Goal: Task Accomplishment & Management: Manage account settings

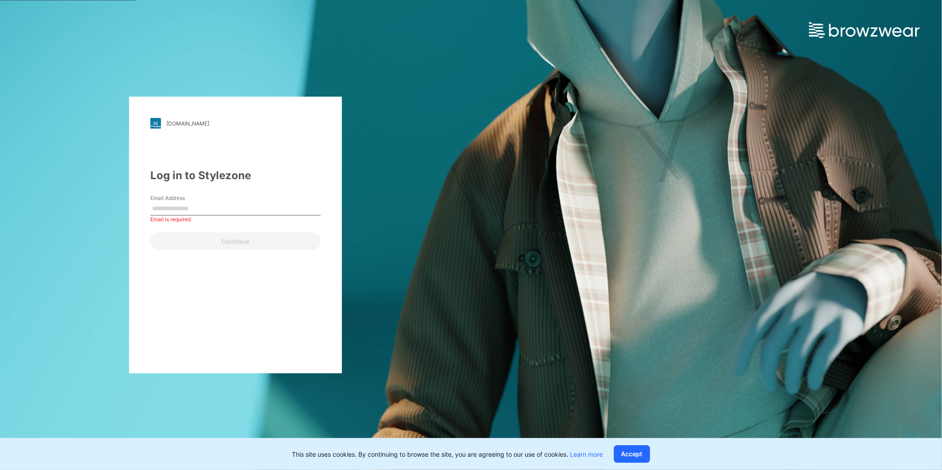
click at [192, 201] on label "Email Address" at bounding box center [181, 198] width 62 height 8
click at [192, 202] on input "Email Address" at bounding box center [235, 208] width 170 height 13
click at [214, 202] on input "Email Address" at bounding box center [235, 208] width 170 height 13
type input "**********"
click at [235, 234] on button "Continue" at bounding box center [235, 241] width 170 height 18
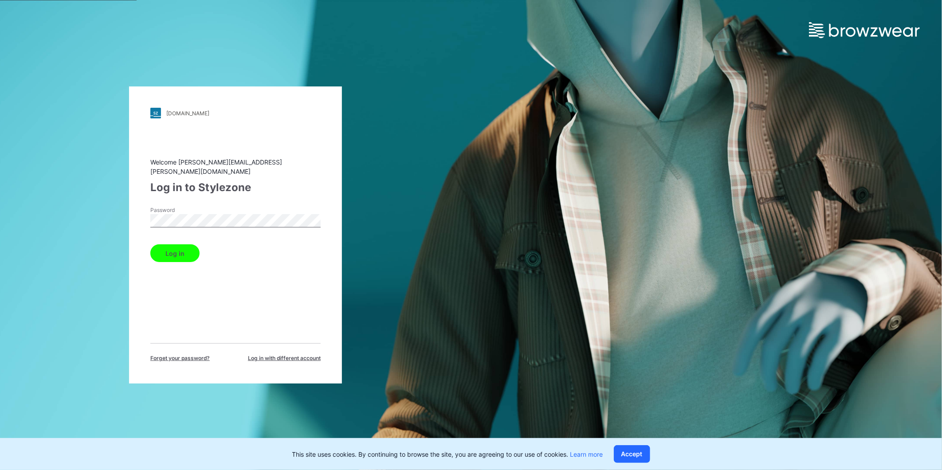
click at [178, 253] on button "Log in" at bounding box center [174, 253] width 49 height 18
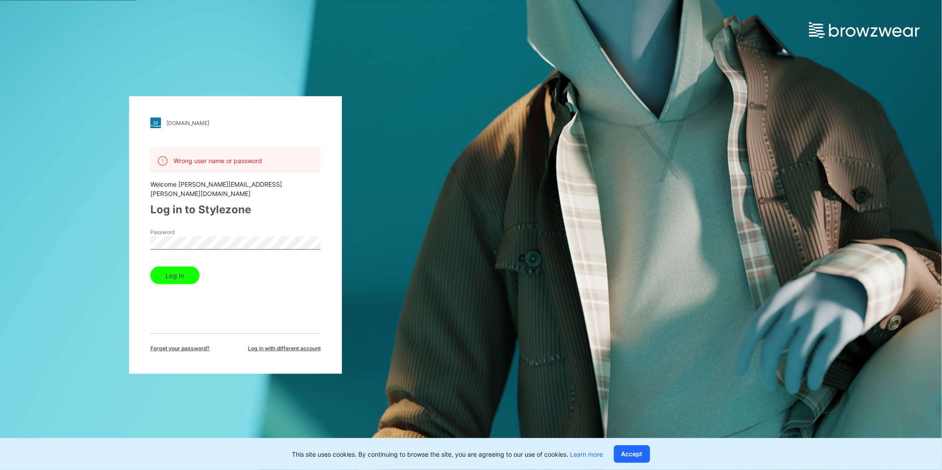
click at [175, 267] on button "Log in" at bounding box center [174, 275] width 49 height 18
click at [784, 120] on div "walmart.stylezone.com Loading... Wrong user name or password Welcome dabreu@adj…" at bounding box center [471, 235] width 942 height 470
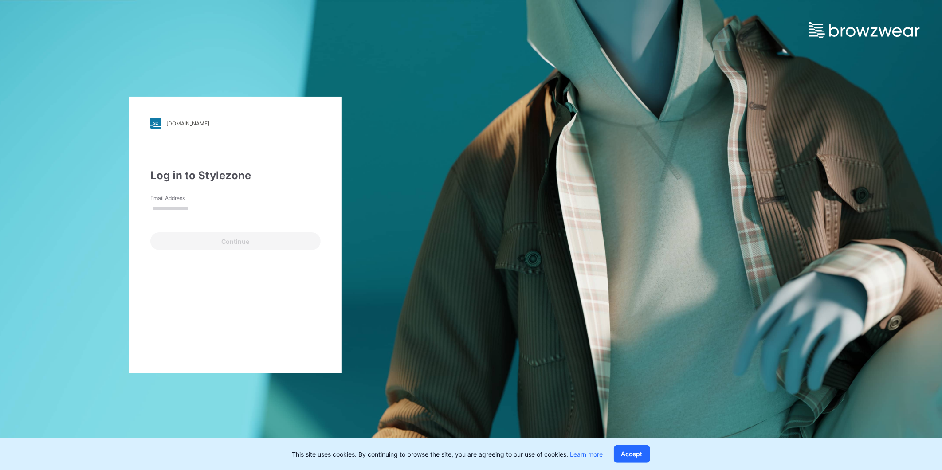
click at [188, 210] on input "Email Address" at bounding box center [235, 208] width 170 height 13
type input "**********"
click at [251, 246] on button "Continue" at bounding box center [235, 241] width 170 height 18
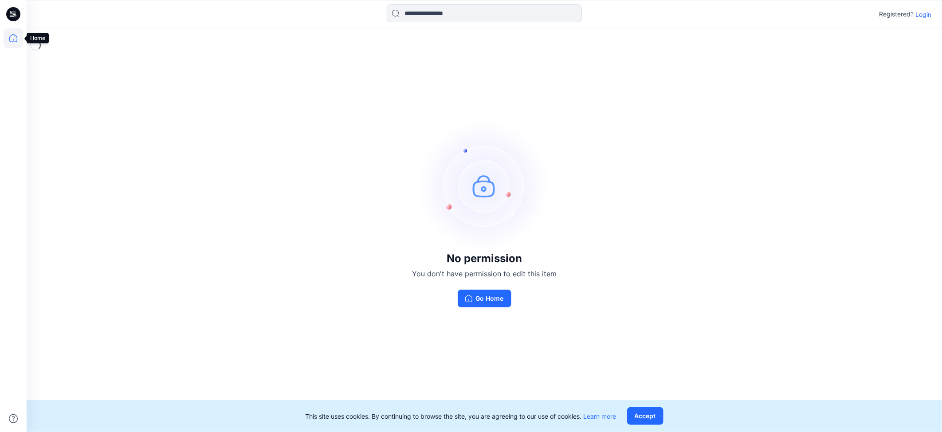
click at [10, 38] on icon at bounding box center [14, 38] width 20 height 20
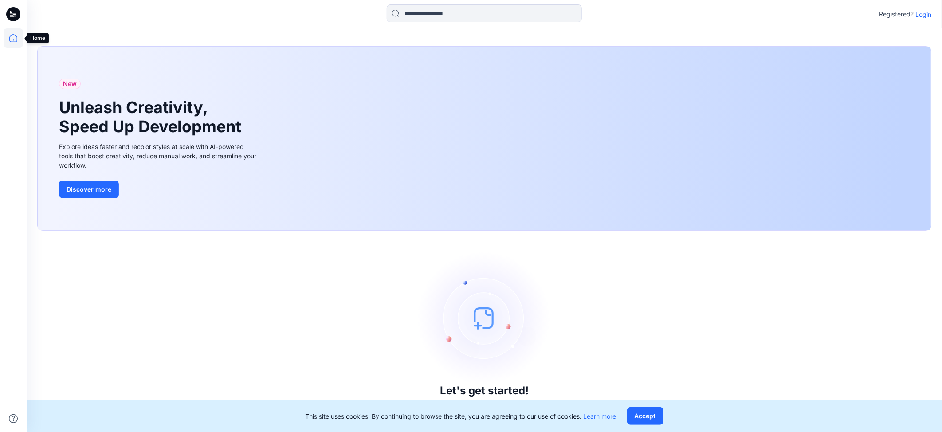
click at [13, 38] on icon at bounding box center [14, 38] width 20 height 20
click at [921, 15] on p "Login" at bounding box center [923, 14] width 16 height 9
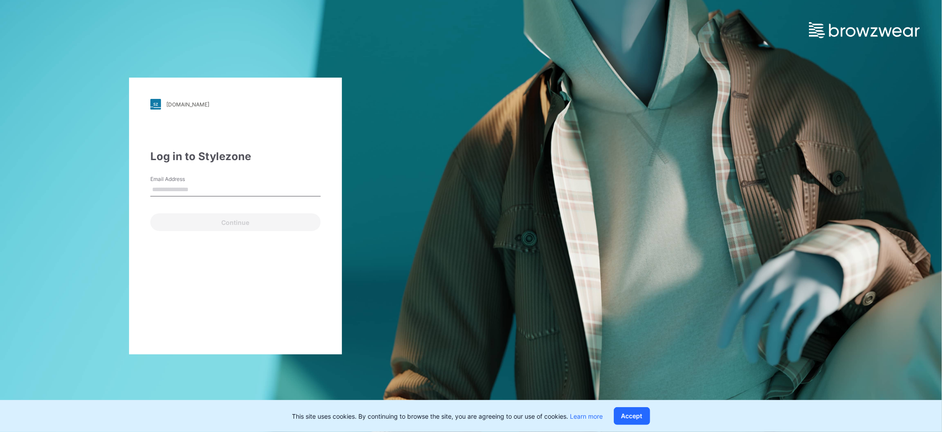
click at [211, 189] on input "Email Address" at bounding box center [235, 189] width 170 height 13
type input "**********"
click at [255, 227] on button "Continue" at bounding box center [235, 222] width 170 height 18
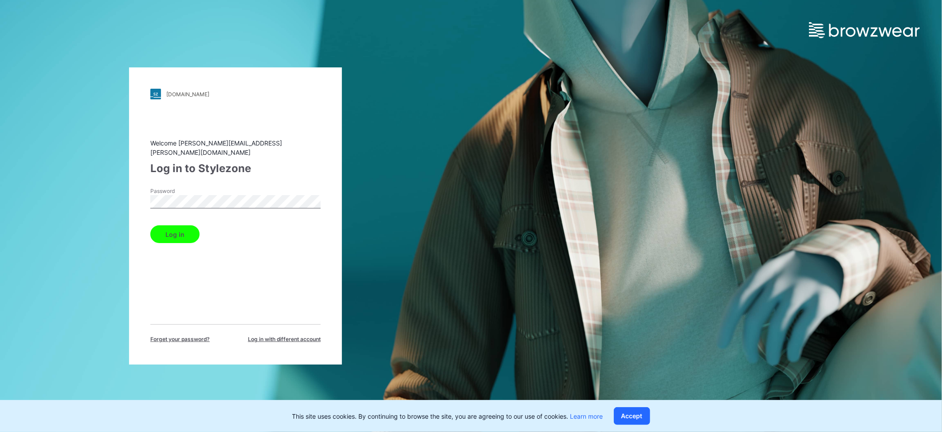
click at [187, 225] on button "Log in" at bounding box center [174, 234] width 49 height 18
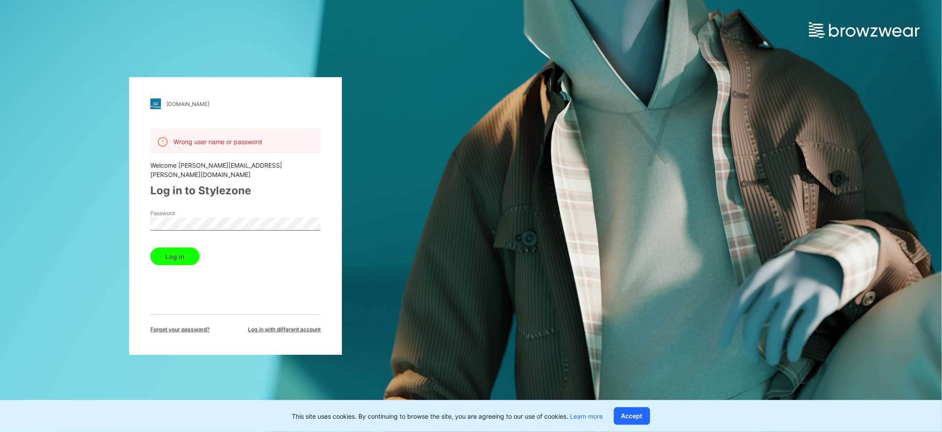
click at [174, 247] on button "Log in" at bounding box center [174, 256] width 49 height 18
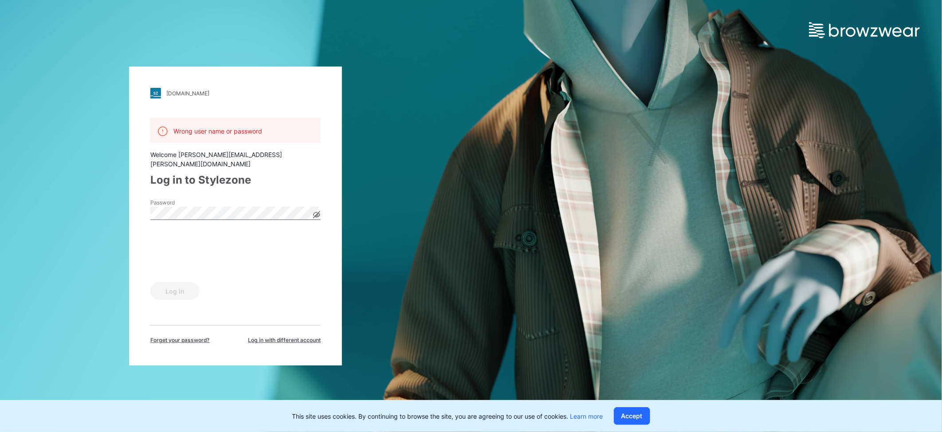
click at [317, 207] on div "Password" at bounding box center [235, 212] width 170 height 27
click at [317, 214] on icon at bounding box center [317, 215] width 2 height 2
click at [176, 289] on button "Log in" at bounding box center [174, 291] width 49 height 18
click at [150, 282] on button "Log in" at bounding box center [174, 291] width 49 height 18
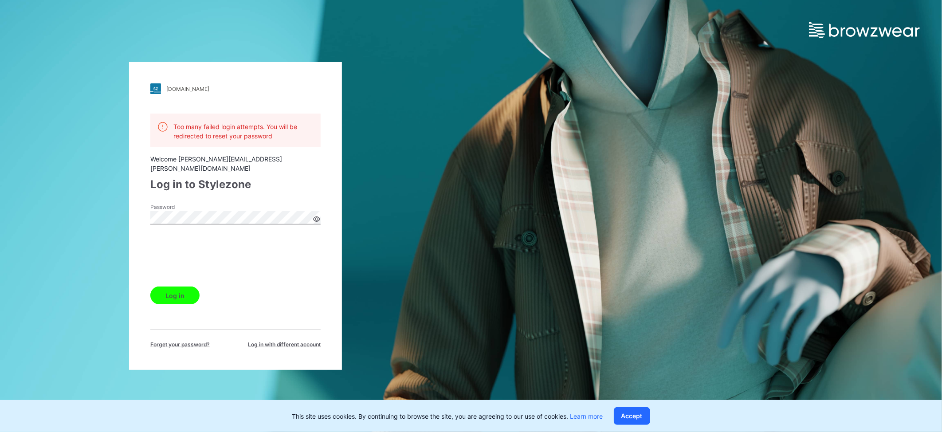
click at [219, 204] on div "Password" at bounding box center [235, 216] width 170 height 27
click at [113, 216] on div "walmart.stylezone.com Loading... Too many failed login attempts. You will be re…" at bounding box center [235, 216] width 471 height 432
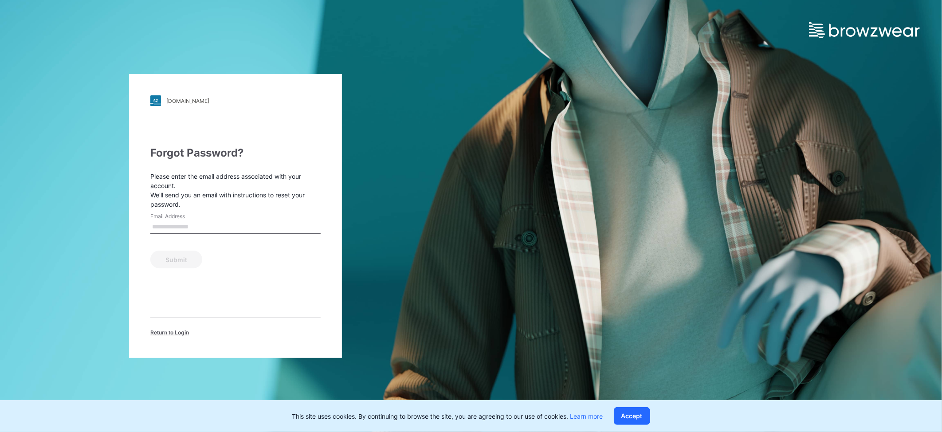
click at [520, 89] on div "[DOMAIN_NAME] Loading... Forgot Password? Please enter the email address associ…" at bounding box center [471, 216] width 942 height 432
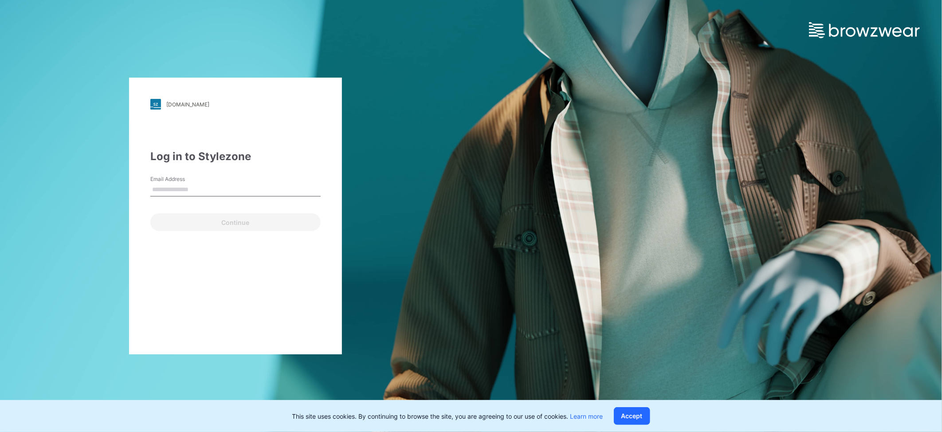
click at [31, 23] on div "walmart.stylezone.com Loading... Log in to Stylezone Email Address Continue" at bounding box center [235, 216] width 471 height 432
click at [171, 184] on input "Email Address" at bounding box center [235, 189] width 170 height 13
type input "**********"
click at [188, 223] on button "Continue" at bounding box center [235, 222] width 170 height 18
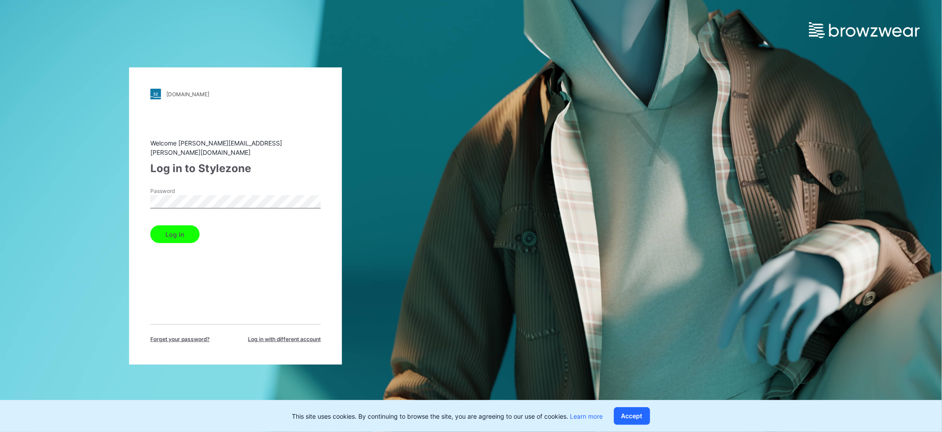
click at [175, 225] on button "Log in" at bounding box center [174, 234] width 49 height 18
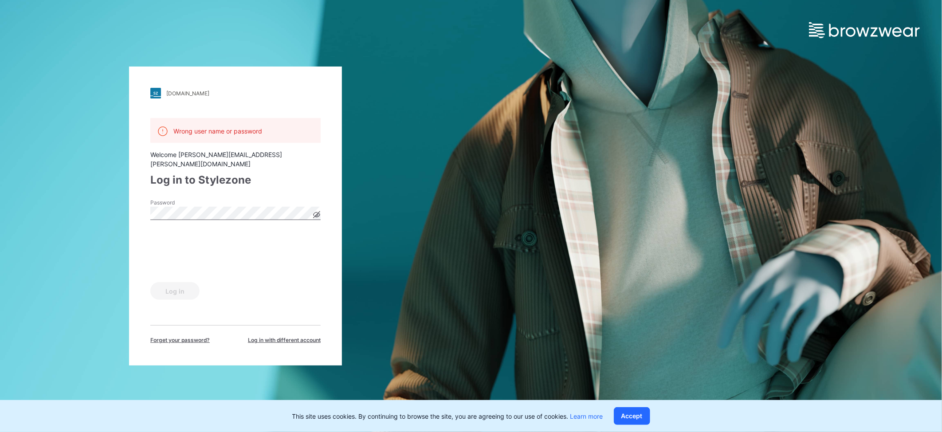
click at [317, 214] on icon at bounding box center [317, 215] width 2 height 2
click at [101, 211] on div "[DOMAIN_NAME] Loading... Wrong user name or password Welcome [PERSON_NAME][EMAI…" at bounding box center [235, 216] width 471 height 432
click at [174, 288] on button "Log in" at bounding box center [174, 291] width 49 height 18
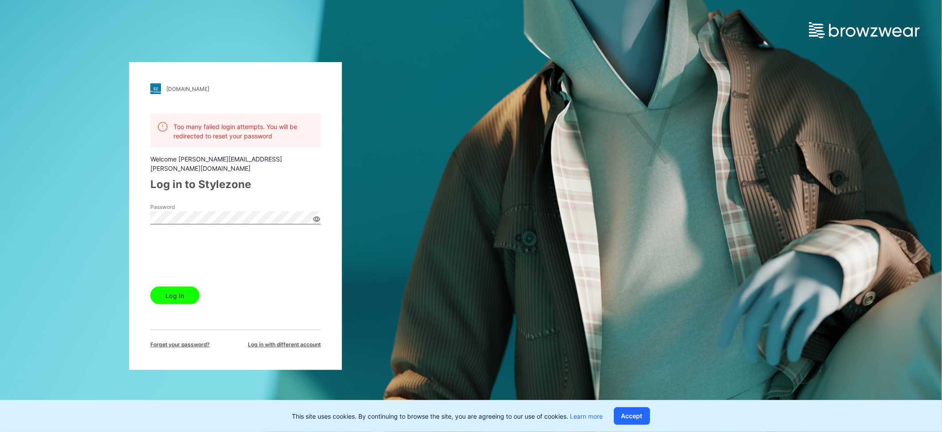
click at [150, 286] on button "Log in" at bounding box center [174, 295] width 49 height 18
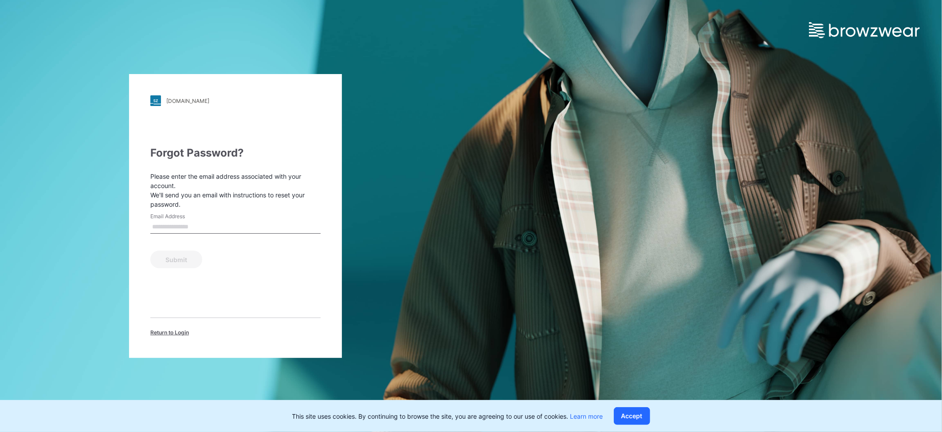
click at [276, 255] on div "Submit" at bounding box center [235, 257] width 170 height 21
click at [256, 225] on input "Email Address" at bounding box center [235, 226] width 170 height 13
type input "**********"
click at [190, 262] on button "Submit" at bounding box center [176, 260] width 52 height 18
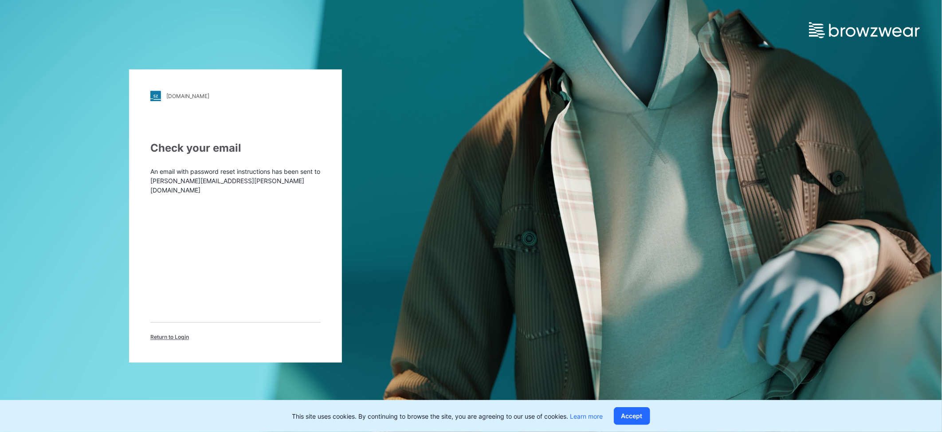
click at [263, 217] on div "Check your email An email with password reset instructions has been sent to dab…" at bounding box center [235, 241] width 170 height 201
click at [205, 300] on div "Check your email An email with password reset instructions has been sent to dab…" at bounding box center [235, 241] width 170 height 201
click at [173, 333] on span "Return to Login" at bounding box center [169, 337] width 39 height 8
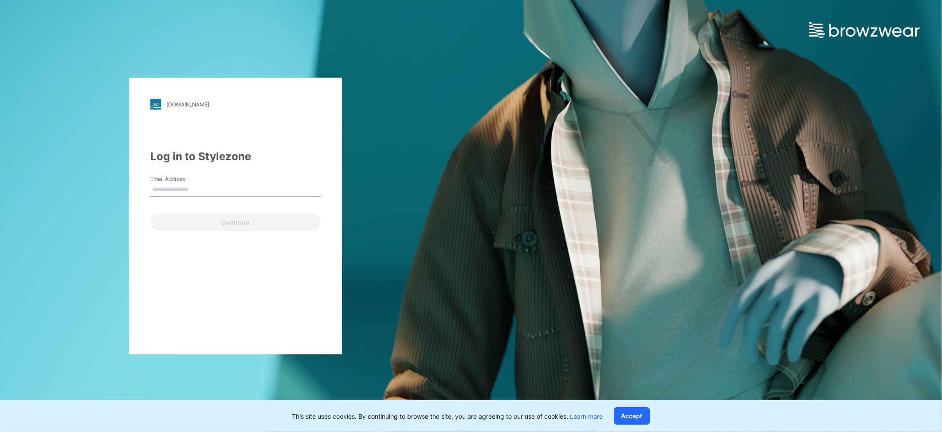
click at [185, 189] on input "Email Address" at bounding box center [235, 189] width 170 height 13
type input "**********"
drag, startPoint x: 216, startPoint y: 223, endPoint x: 253, endPoint y: 225, distance: 36.8
click at [216, 223] on button "Continue" at bounding box center [235, 222] width 170 height 18
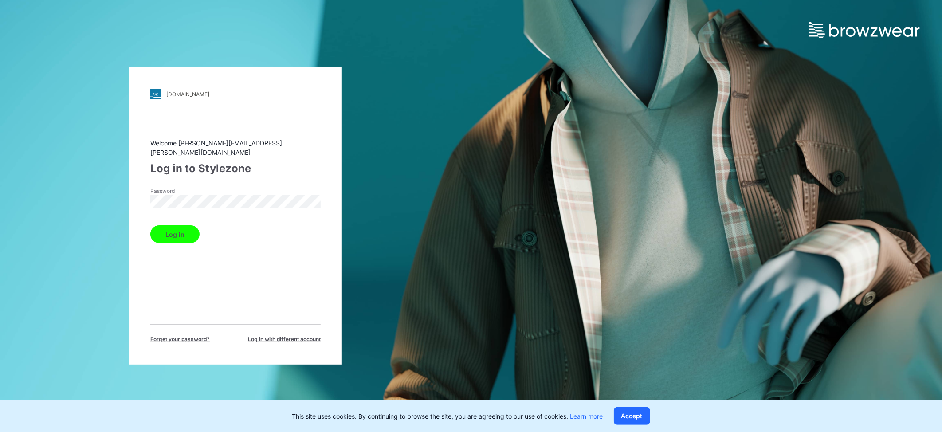
drag, startPoint x: 183, startPoint y: 223, endPoint x: 206, endPoint y: 224, distance: 23.1
click at [182, 225] on button "Log in" at bounding box center [174, 234] width 49 height 18
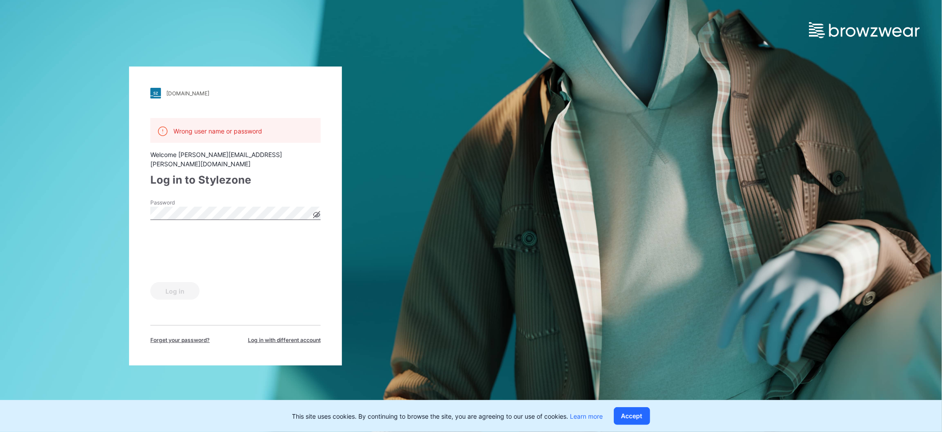
click at [320, 211] on icon at bounding box center [316, 214] width 7 height 7
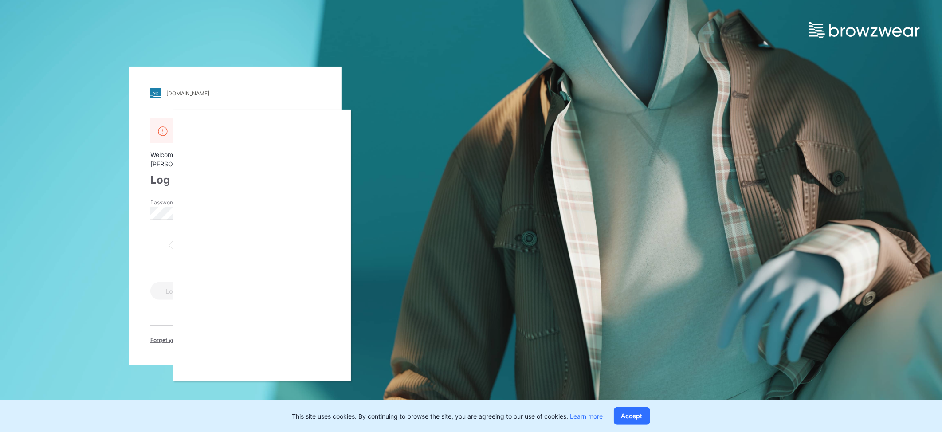
click at [471, 247] on div at bounding box center [471, 216] width 942 height 432
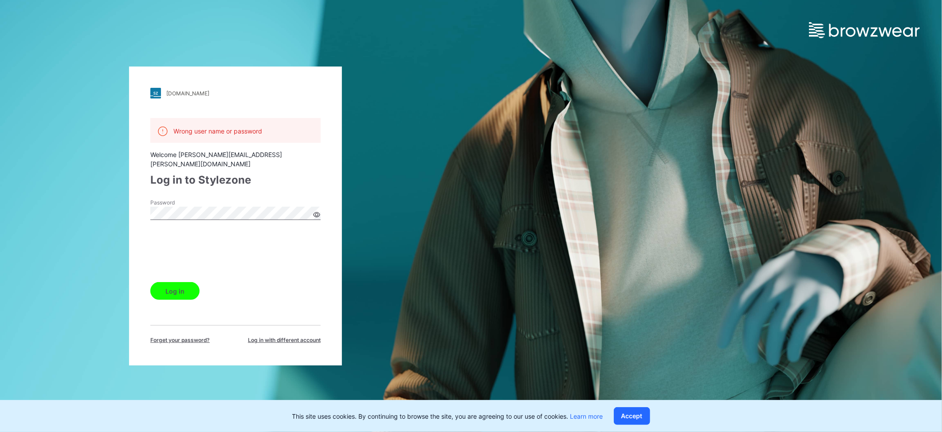
click at [184, 292] on button "Log in" at bounding box center [174, 291] width 49 height 18
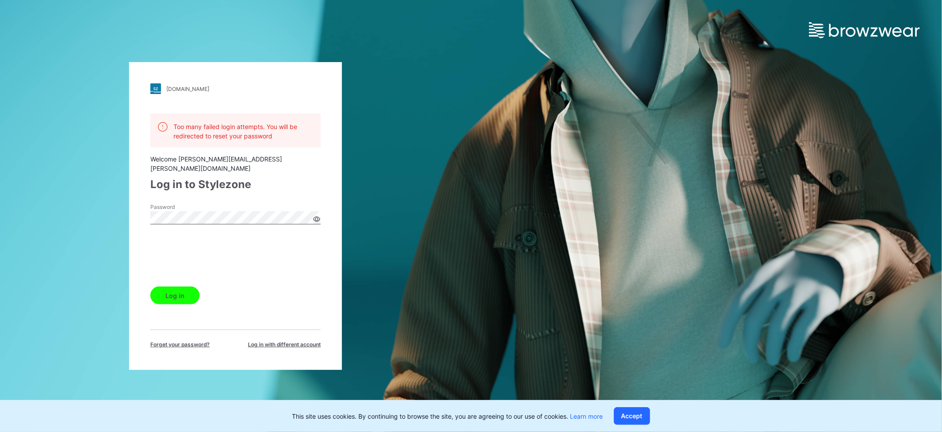
click at [186, 290] on button "Log in" at bounding box center [174, 295] width 49 height 18
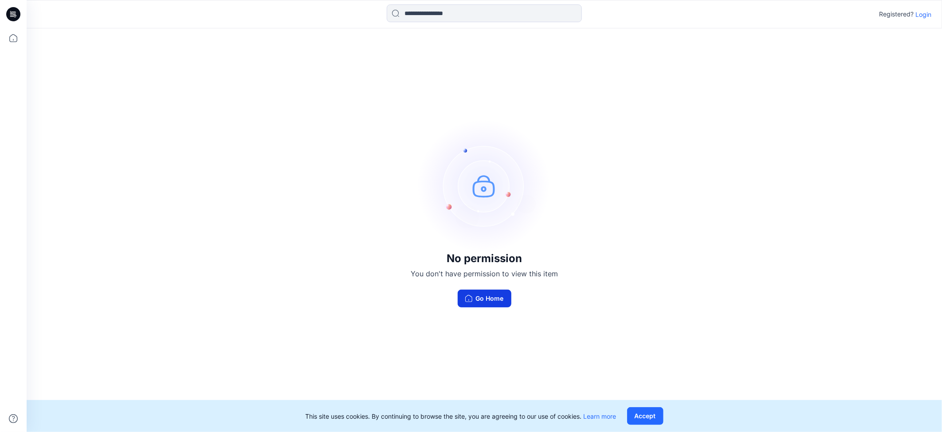
click at [483, 296] on button "Go Home" at bounding box center [485, 299] width 54 height 18
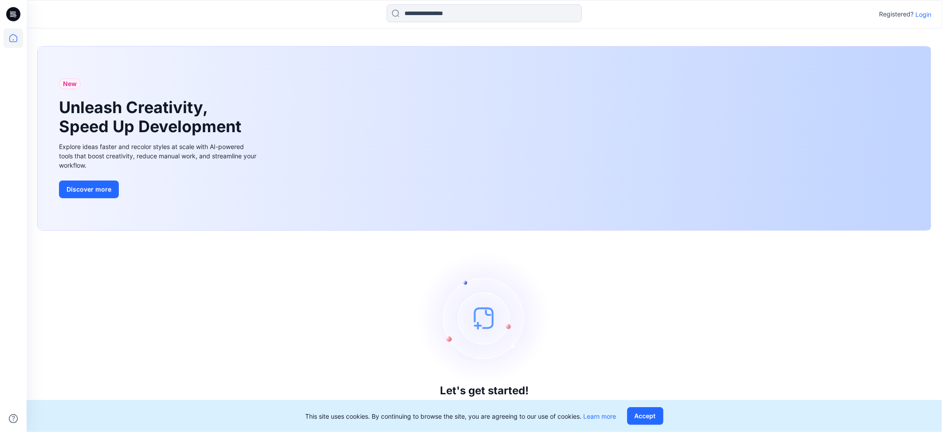
click at [926, 14] on p "Login" at bounding box center [923, 14] width 16 height 9
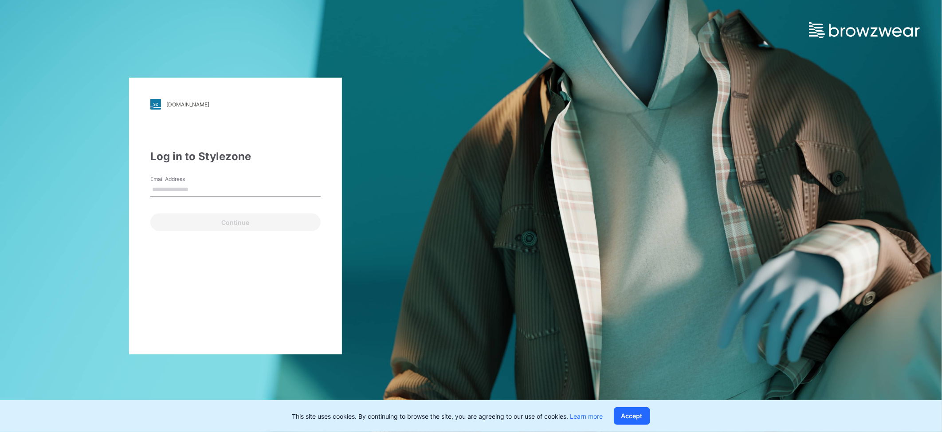
click at [178, 192] on input "Email Address" at bounding box center [235, 189] width 170 height 13
type input "**********"
click at [236, 224] on button "Continue" at bounding box center [235, 222] width 170 height 18
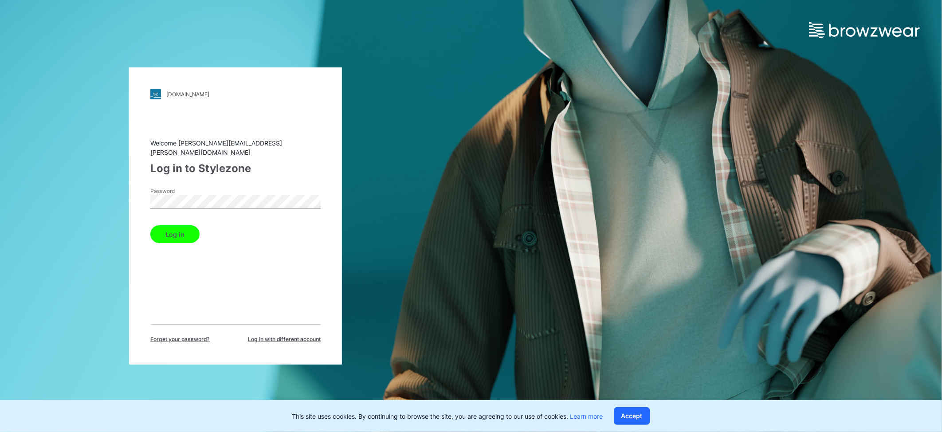
click at [184, 229] on button "Log in" at bounding box center [174, 234] width 49 height 18
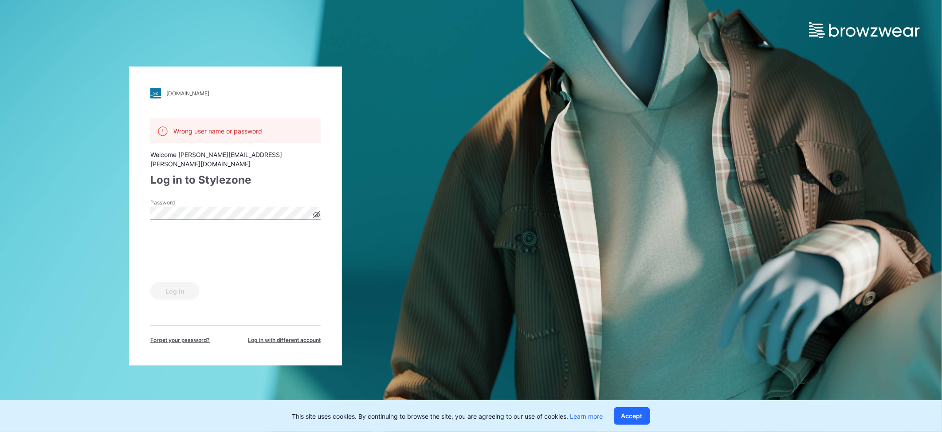
click at [316, 214] on icon at bounding box center [317, 215] width 2 height 2
drag, startPoint x: 146, startPoint y: 249, endPoint x: 152, endPoint y: 248, distance: 5.4
click at [147, 249] on div "walmart.stylezone.com Loading... Wrong user name or password Welcome dabreu@adj…" at bounding box center [235, 216] width 213 height 299
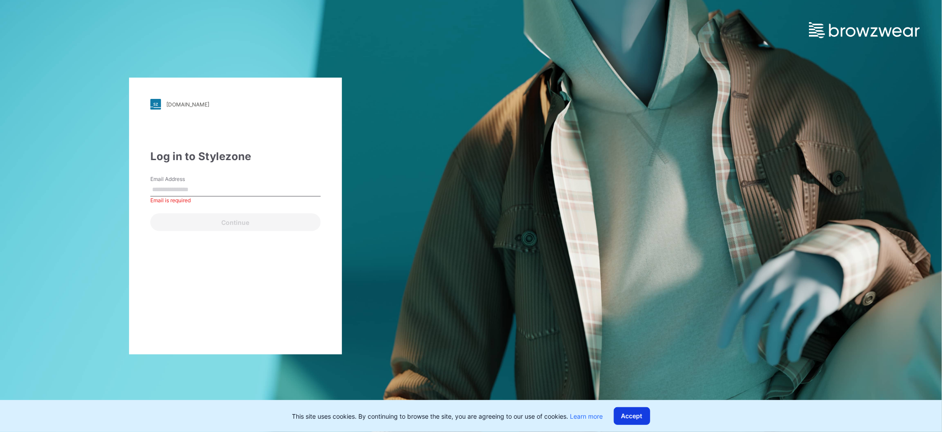
click at [623, 413] on button "Accept" at bounding box center [632, 416] width 36 height 18
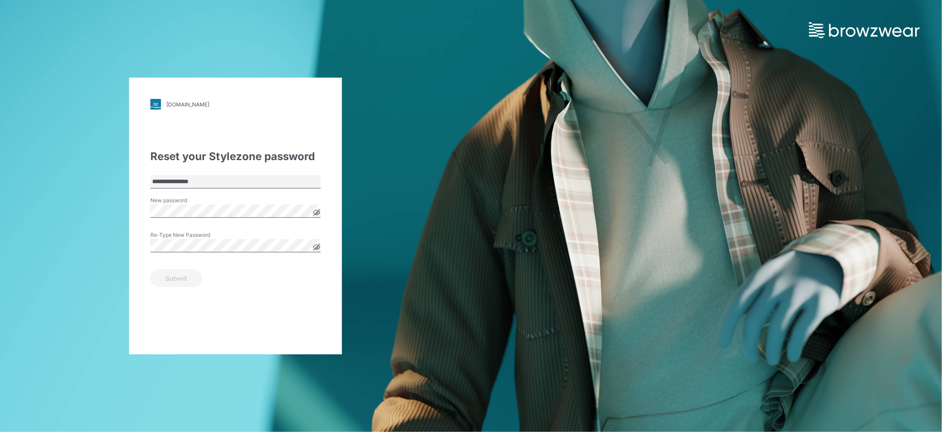
click at [315, 213] on icon at bounding box center [316, 212] width 7 height 7
drag, startPoint x: 158, startPoint y: 304, endPoint x: 157, endPoint y: 294, distance: 9.8
click at [158, 304] on div "**********" at bounding box center [235, 216] width 213 height 277
click at [317, 244] on icon at bounding box center [316, 246] width 7 height 7
click at [173, 278] on button "Submit" at bounding box center [176, 278] width 52 height 18
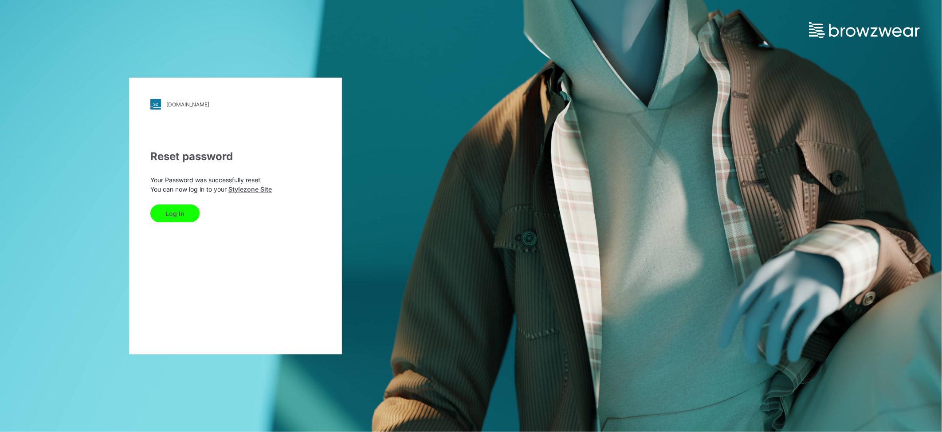
click at [182, 214] on button "Log In" at bounding box center [174, 213] width 49 height 18
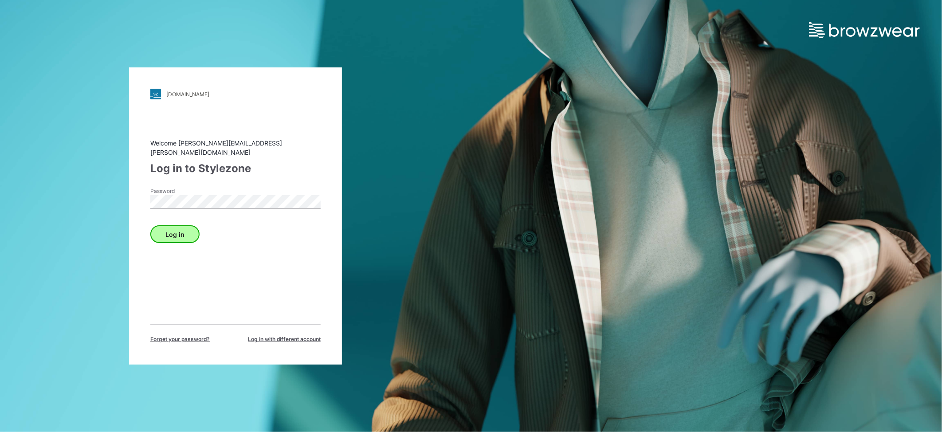
click at [150, 225] on button "Log in" at bounding box center [174, 234] width 49 height 18
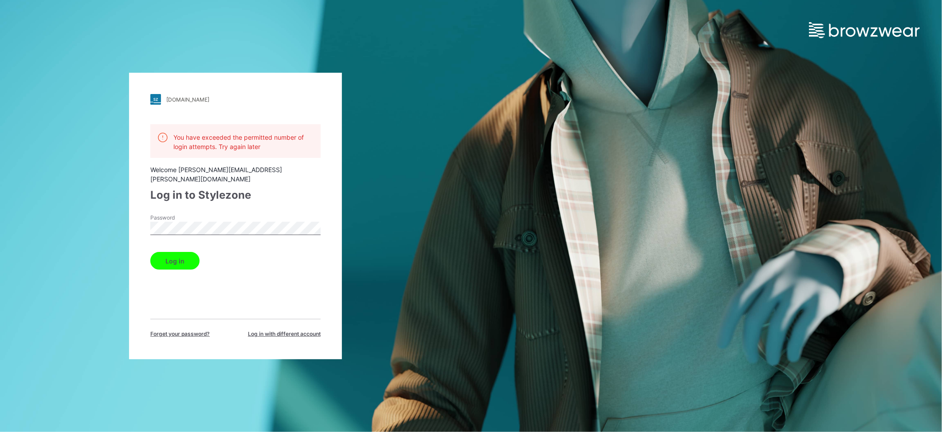
drag, startPoint x: 154, startPoint y: 287, endPoint x: 154, endPoint y: 266, distance: 21.3
click at [154, 287] on div "You have exceeded the permitted number of login attempts. Try again later Welco…" at bounding box center [235, 231] width 170 height 214
click at [164, 252] on button "Log in" at bounding box center [174, 261] width 49 height 18
click at [167, 256] on button "Log in" at bounding box center [174, 261] width 49 height 18
click at [185, 256] on button "Log in" at bounding box center [174, 261] width 49 height 18
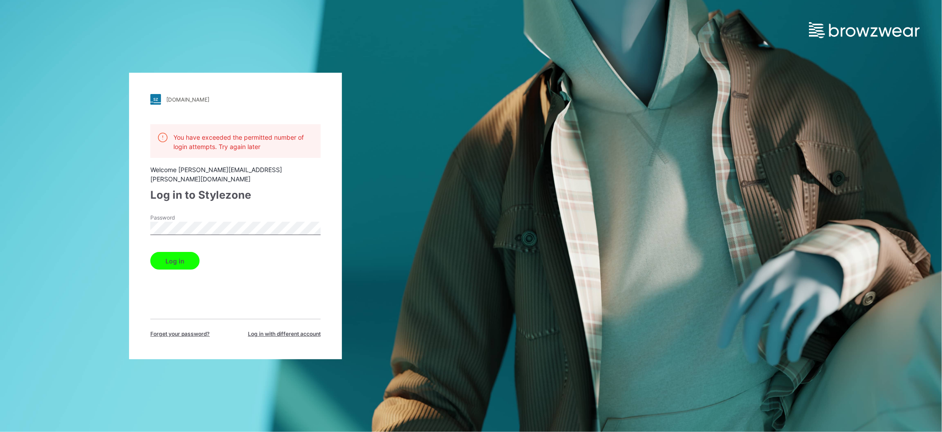
click at [590, 92] on div "walmart.stylezone.com Loading... You have exceeded the permitted number of logi…" at bounding box center [471, 216] width 942 height 432
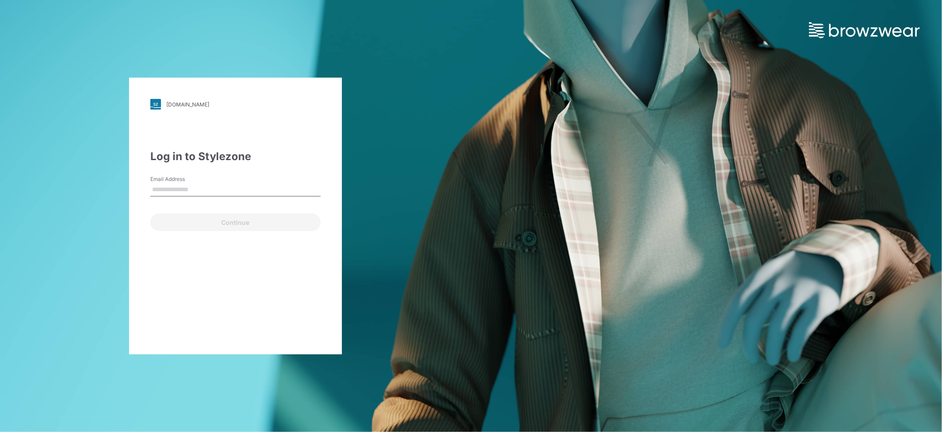
click at [180, 187] on input "Email Address" at bounding box center [235, 189] width 170 height 13
type input "**********"
click at [235, 227] on button "Continue" at bounding box center [235, 222] width 170 height 18
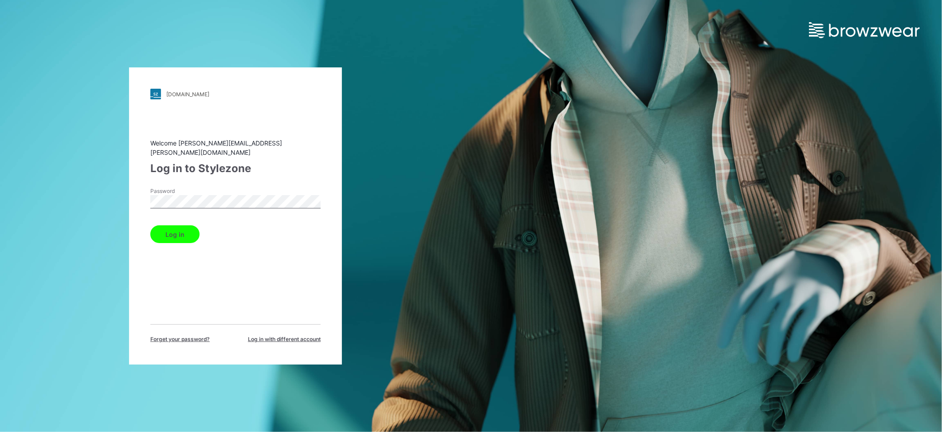
click at [309, 161] on div "Log in to Stylezone" at bounding box center [235, 169] width 170 height 16
click at [80, 197] on div "[DOMAIN_NAME] Loading... Welcome [PERSON_NAME][EMAIL_ADDRESS][PERSON_NAME][DOMA…" at bounding box center [235, 216] width 471 height 432
click at [150, 225] on button "Log in" at bounding box center [174, 234] width 49 height 18
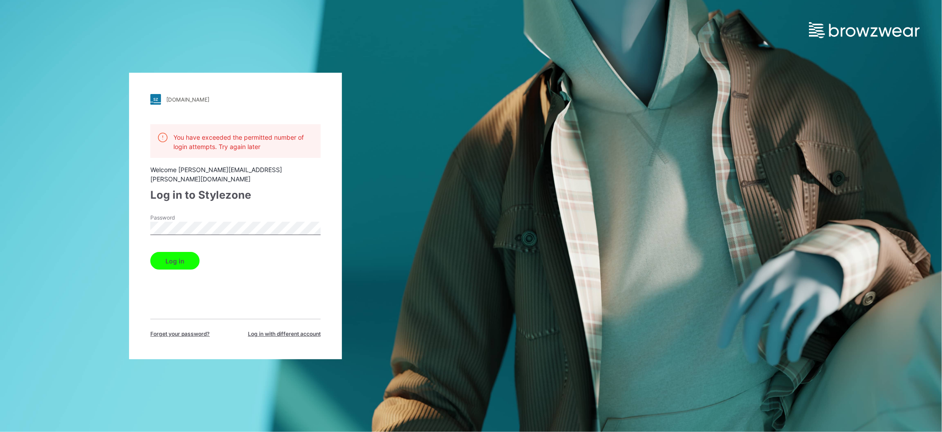
click at [419, 98] on div "walmart.stylezone.com Loading... You have exceeded the permitted number of logi…" at bounding box center [235, 216] width 471 height 432
click at [187, 255] on button "Log in" at bounding box center [174, 261] width 49 height 18
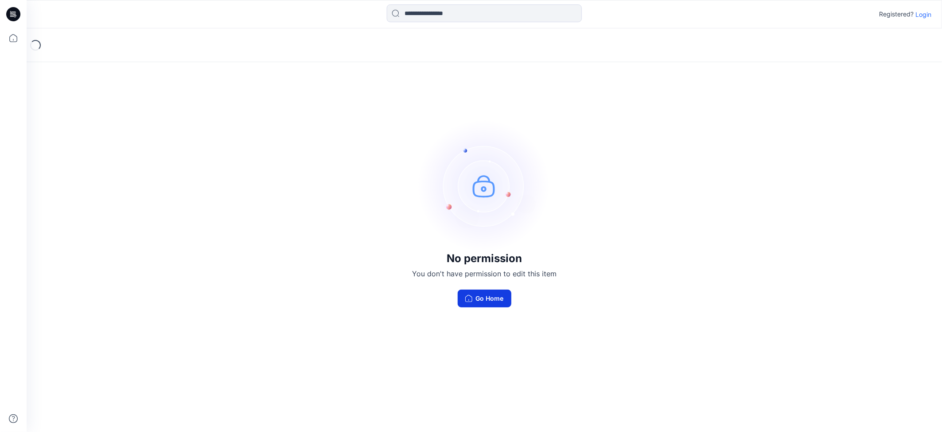
click at [466, 290] on button "Go Home" at bounding box center [485, 299] width 54 height 18
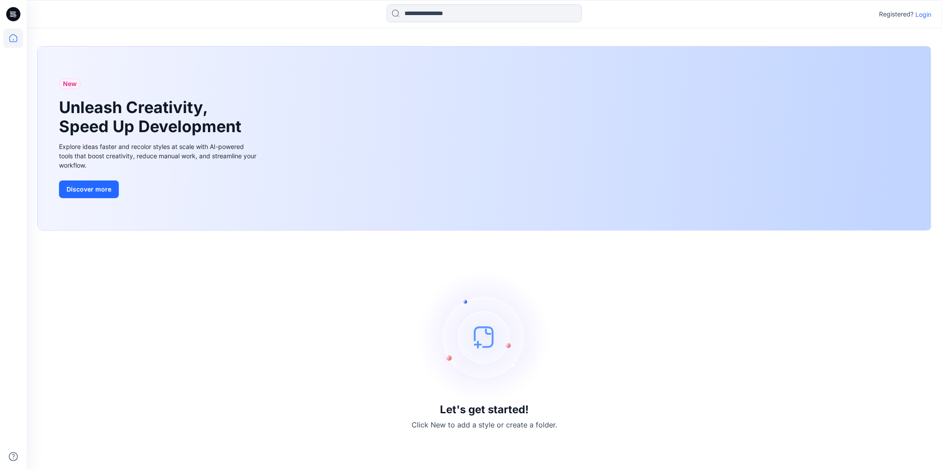
click at [923, 14] on p "Login" at bounding box center [923, 14] width 16 height 9
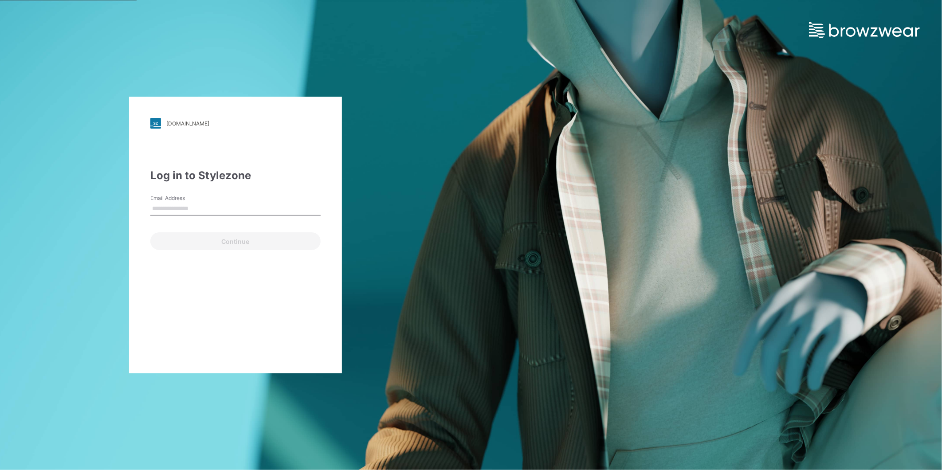
click at [217, 209] on input "Email Address" at bounding box center [235, 208] width 170 height 13
type input "**********"
click at [227, 238] on button "Continue" at bounding box center [235, 241] width 170 height 18
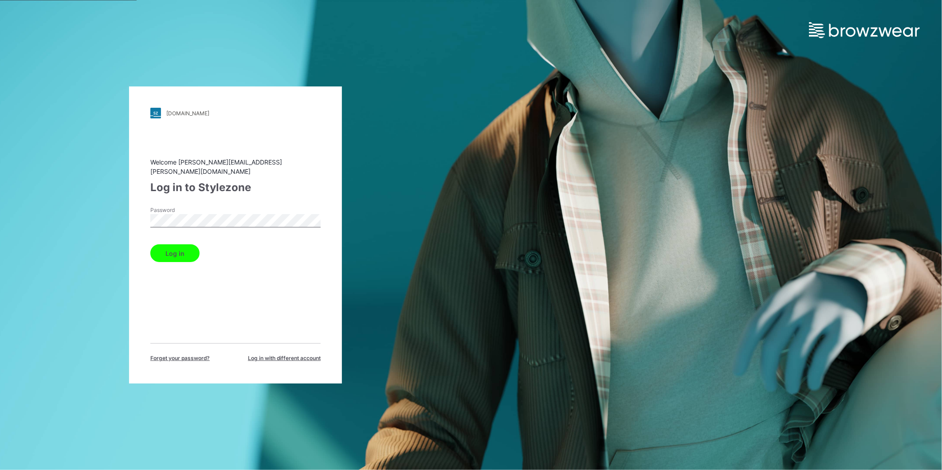
click at [255, 184] on div "Log in to Stylezone" at bounding box center [235, 188] width 170 height 16
click at [181, 244] on button "Log in" at bounding box center [174, 253] width 49 height 18
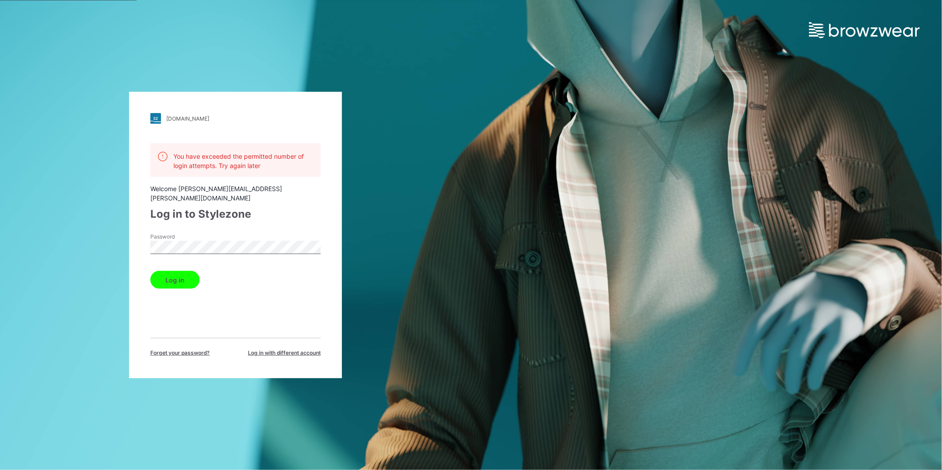
click at [72, 240] on div "walmart.stylezone.com Loading... You have exceeded the permitted number of logi…" at bounding box center [235, 235] width 471 height 470
click at [150, 271] on button "Log in" at bounding box center [174, 280] width 49 height 18
drag, startPoint x: 521, startPoint y: 157, endPoint x: 432, endPoint y: 184, distance: 93.4
click at [521, 157] on div "walmart.stylezone.com Loading... You have exceeded the permitted number of logi…" at bounding box center [471, 235] width 942 height 470
click at [203, 274] on div "Log in" at bounding box center [235, 277] width 170 height 21
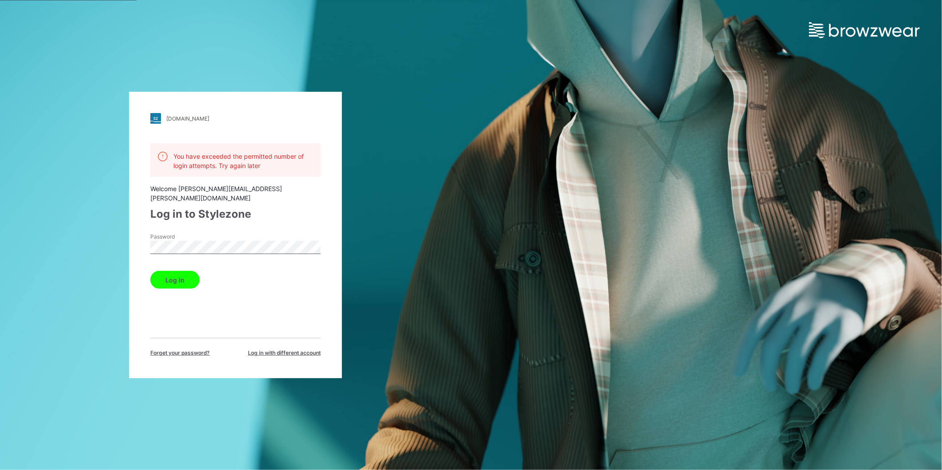
click at [154, 272] on button "Log in" at bounding box center [174, 280] width 49 height 18
